Goal: Check status: Check status

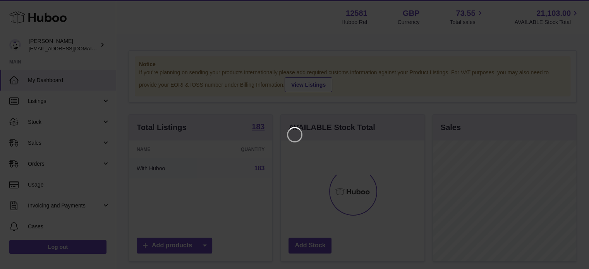
scroll to position [121, 145]
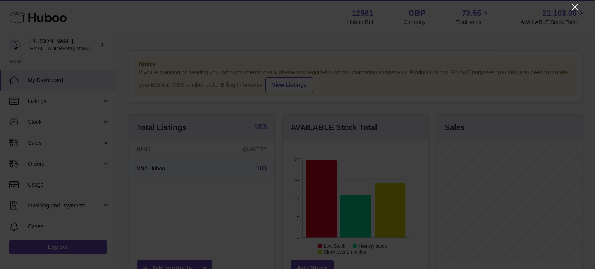
click at [573, 8] on icon "Close" at bounding box center [574, 6] width 9 height 9
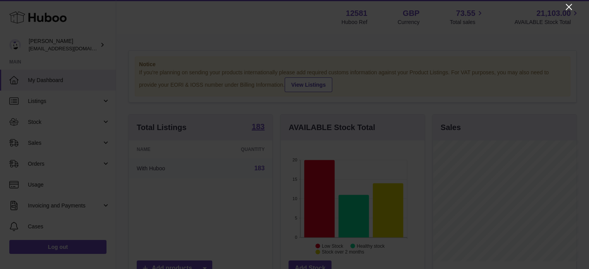
scroll to position [387367, 387344]
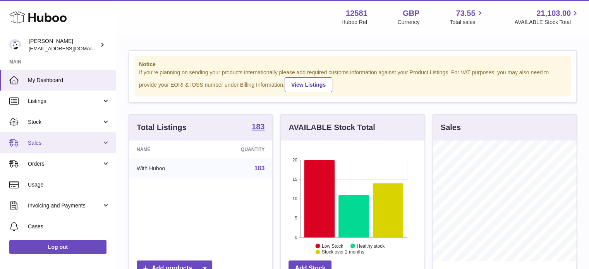
click at [87, 143] on span "Sales" at bounding box center [65, 142] width 74 height 7
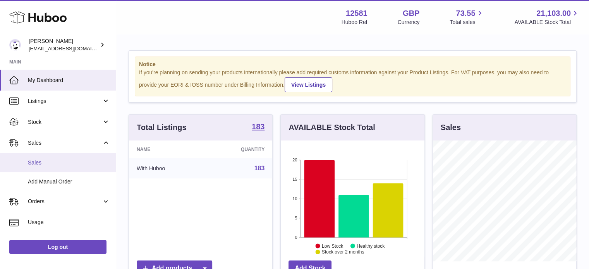
click at [70, 167] on link "Sales" at bounding box center [58, 162] width 116 height 19
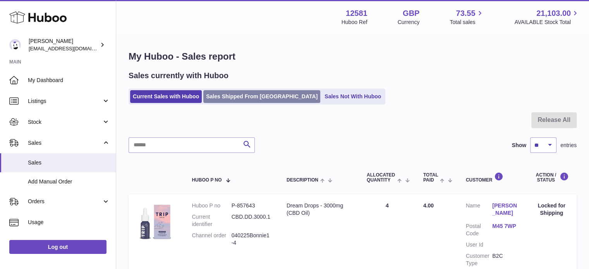
click at [228, 102] on link "Sales Shipped From [GEOGRAPHIC_DATA]" at bounding box center [261, 96] width 117 height 13
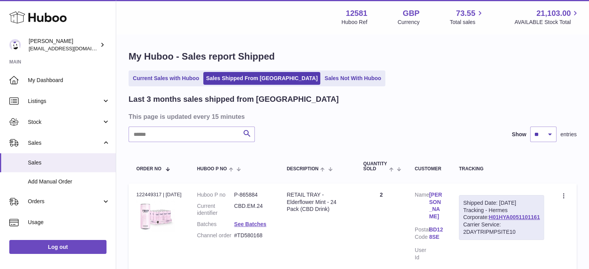
click at [189, 134] on input "text" at bounding box center [192, 134] width 126 height 15
click at [205, 129] on input "text" at bounding box center [192, 134] width 126 height 15
paste input "**********"
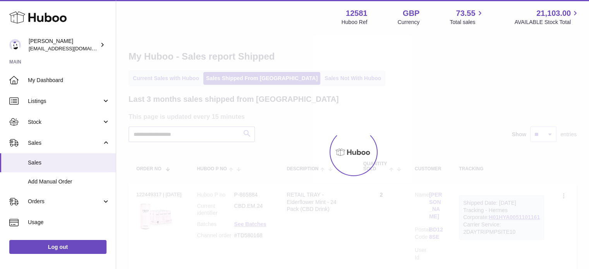
type input "**********"
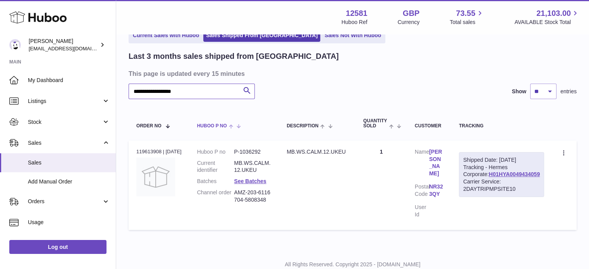
scroll to position [45, 0]
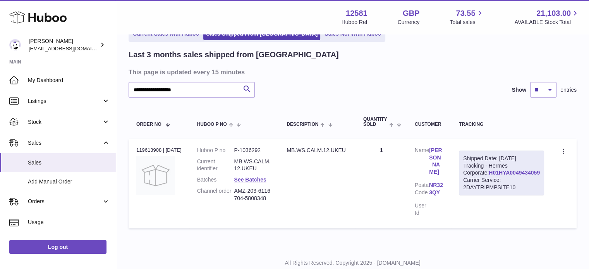
click at [504, 176] on link "H01HYA0049434059" at bounding box center [514, 173] width 51 height 6
drag, startPoint x: 446, startPoint y: 166, endPoint x: 459, endPoint y: 176, distance: 16.4
click at [444, 176] on dl "Customer Name Ellie Baker Postal Code NR32 3QY User Id" at bounding box center [429, 184] width 29 height 74
